Goal: Task Accomplishment & Management: Manage account settings

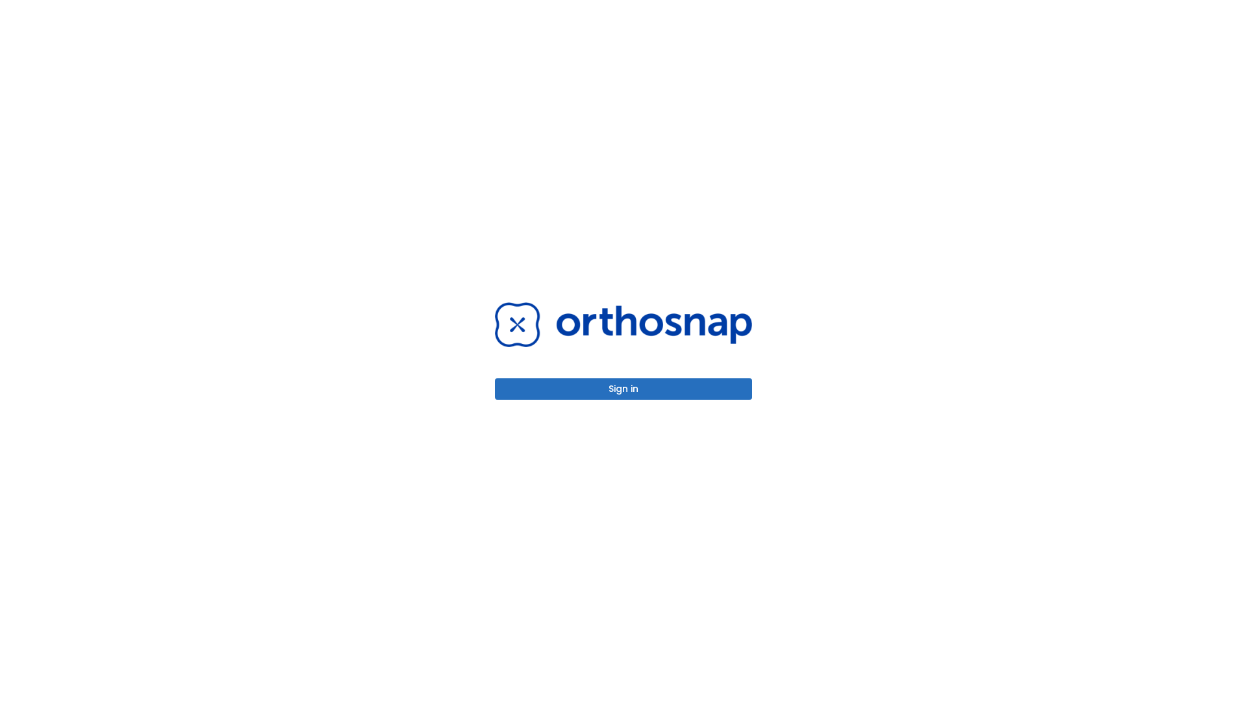
click at [624, 388] on button "Sign in" at bounding box center [623, 388] width 257 height 21
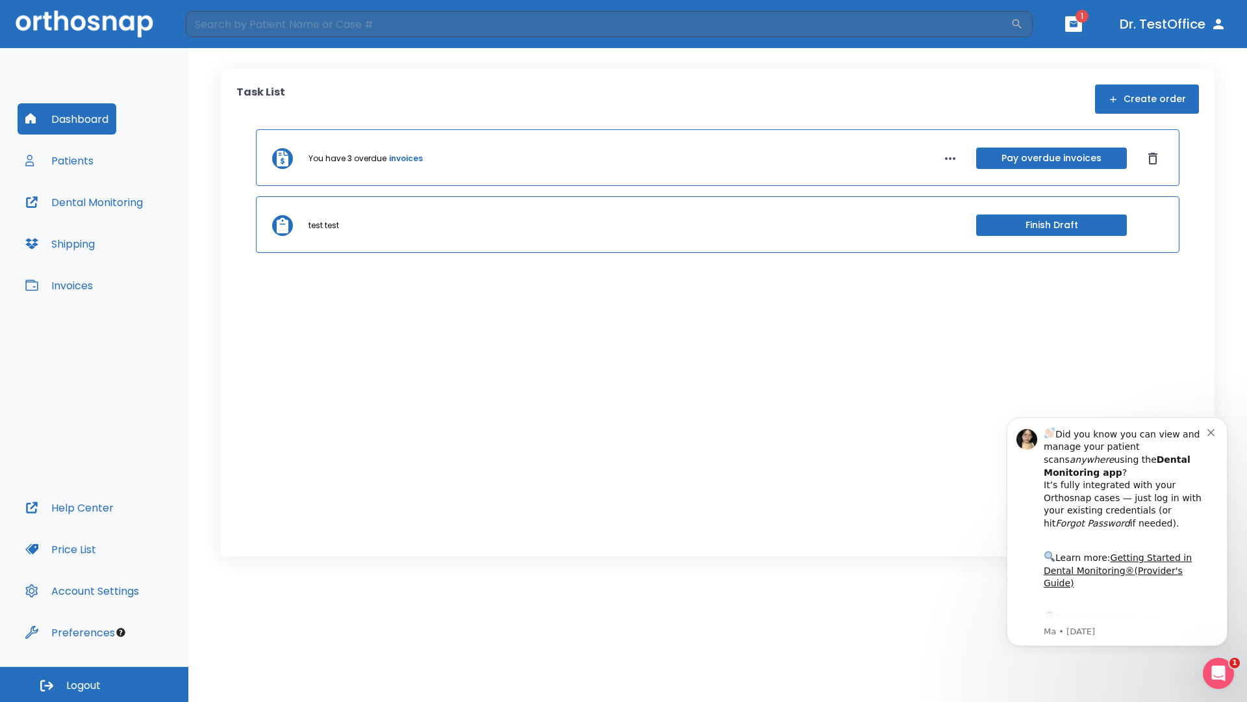
click at [94, 684] on span "Logout" at bounding box center [83, 685] width 34 height 14
